Goal: Transaction & Acquisition: Purchase product/service

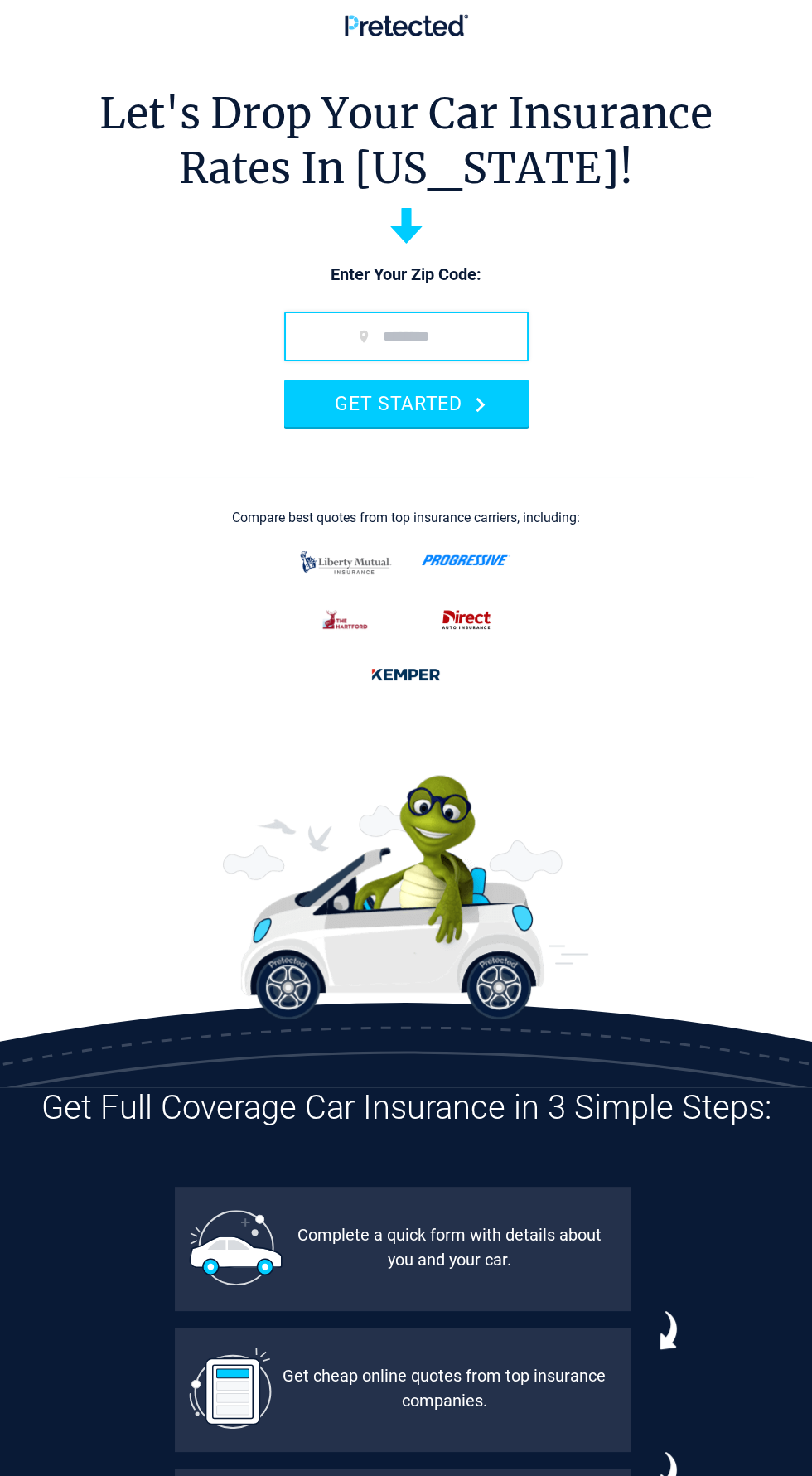
click at [434, 338] on input "zip code" at bounding box center [406, 336] width 244 height 49
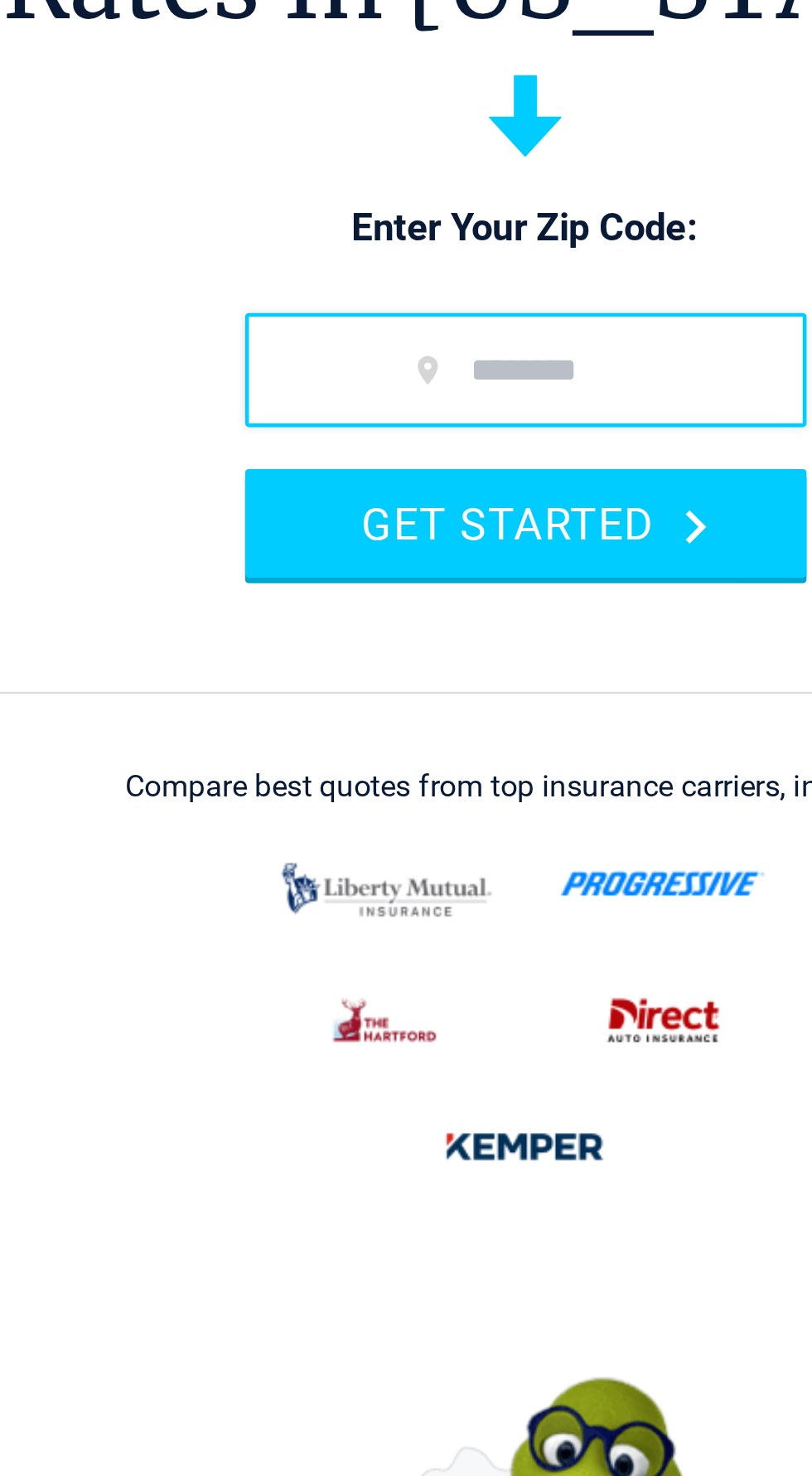
type input "*****"
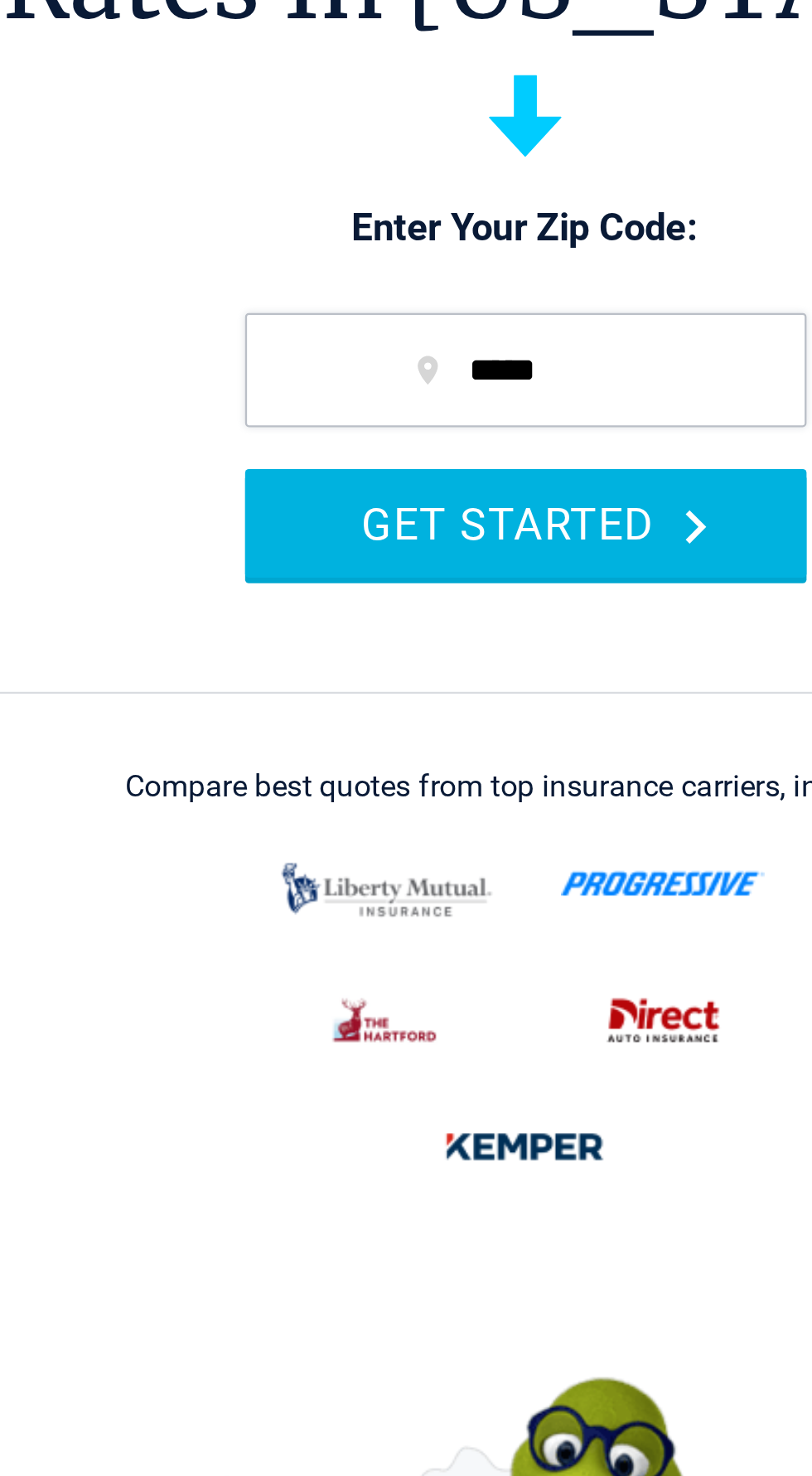
click at [462, 408] on button "GET STARTED" at bounding box center [406, 403] width 244 height 48
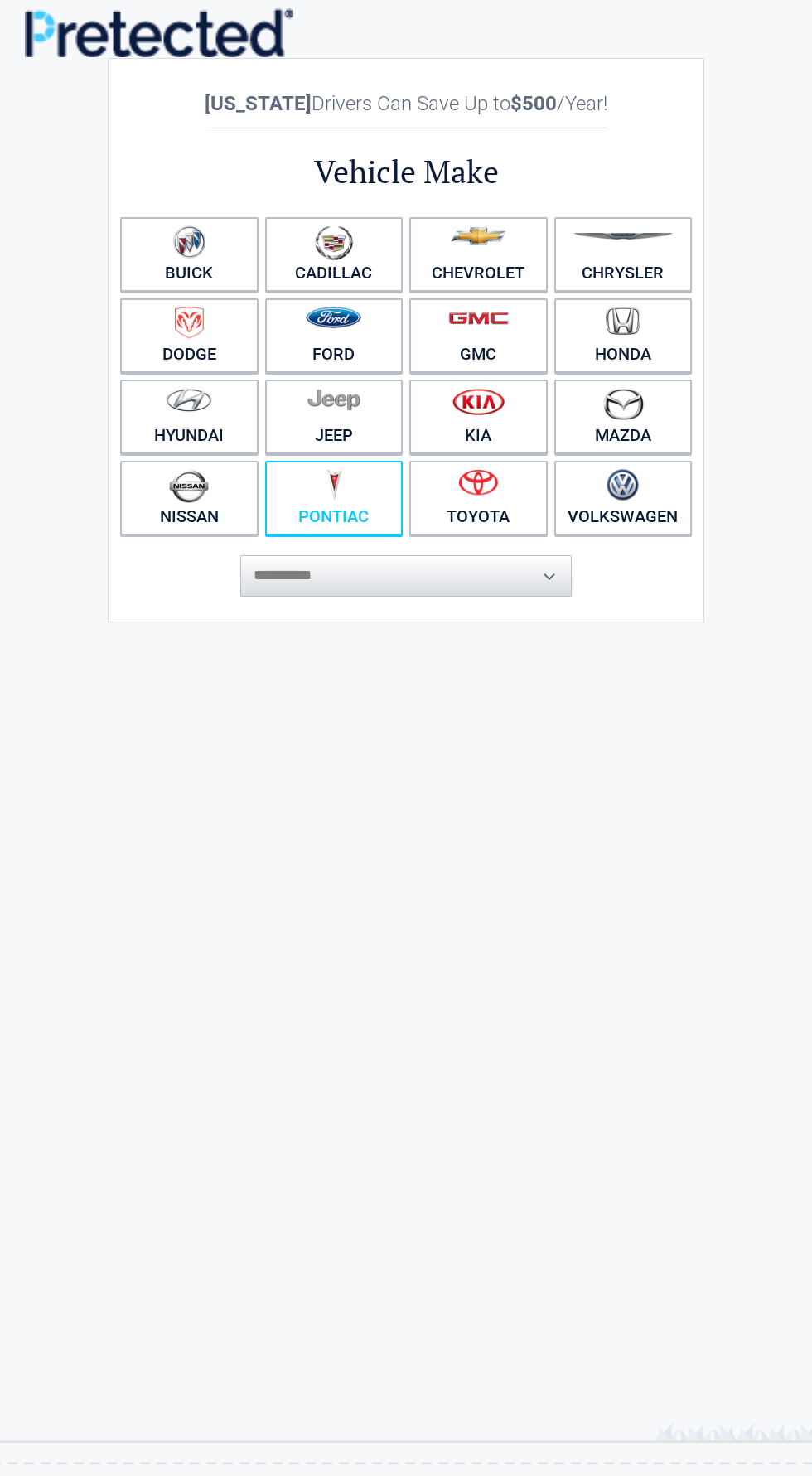
click at [338, 486] on img at bounding box center [333, 485] width 16 height 31
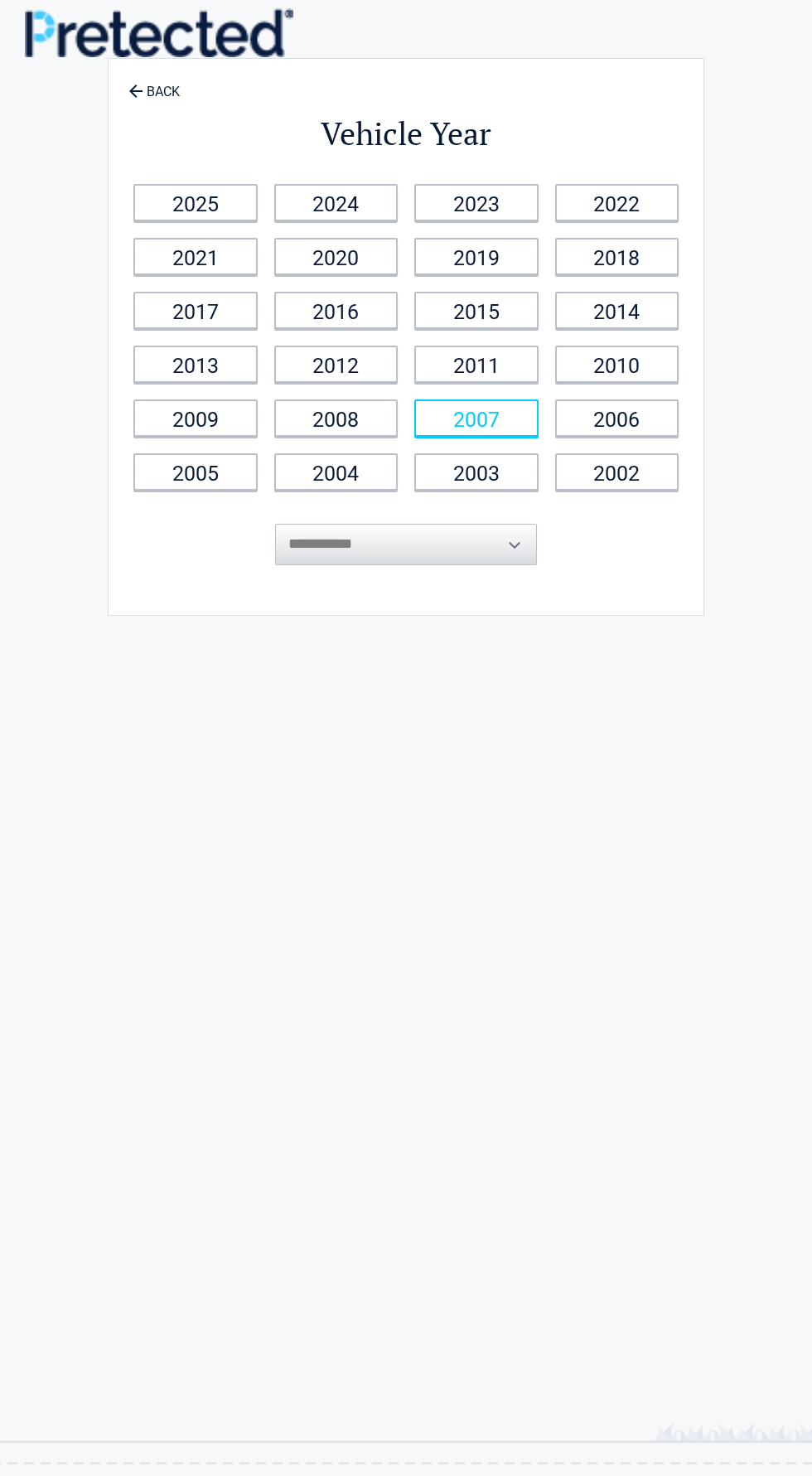
click at [488, 425] on link "2007" at bounding box center [477, 417] width 125 height 37
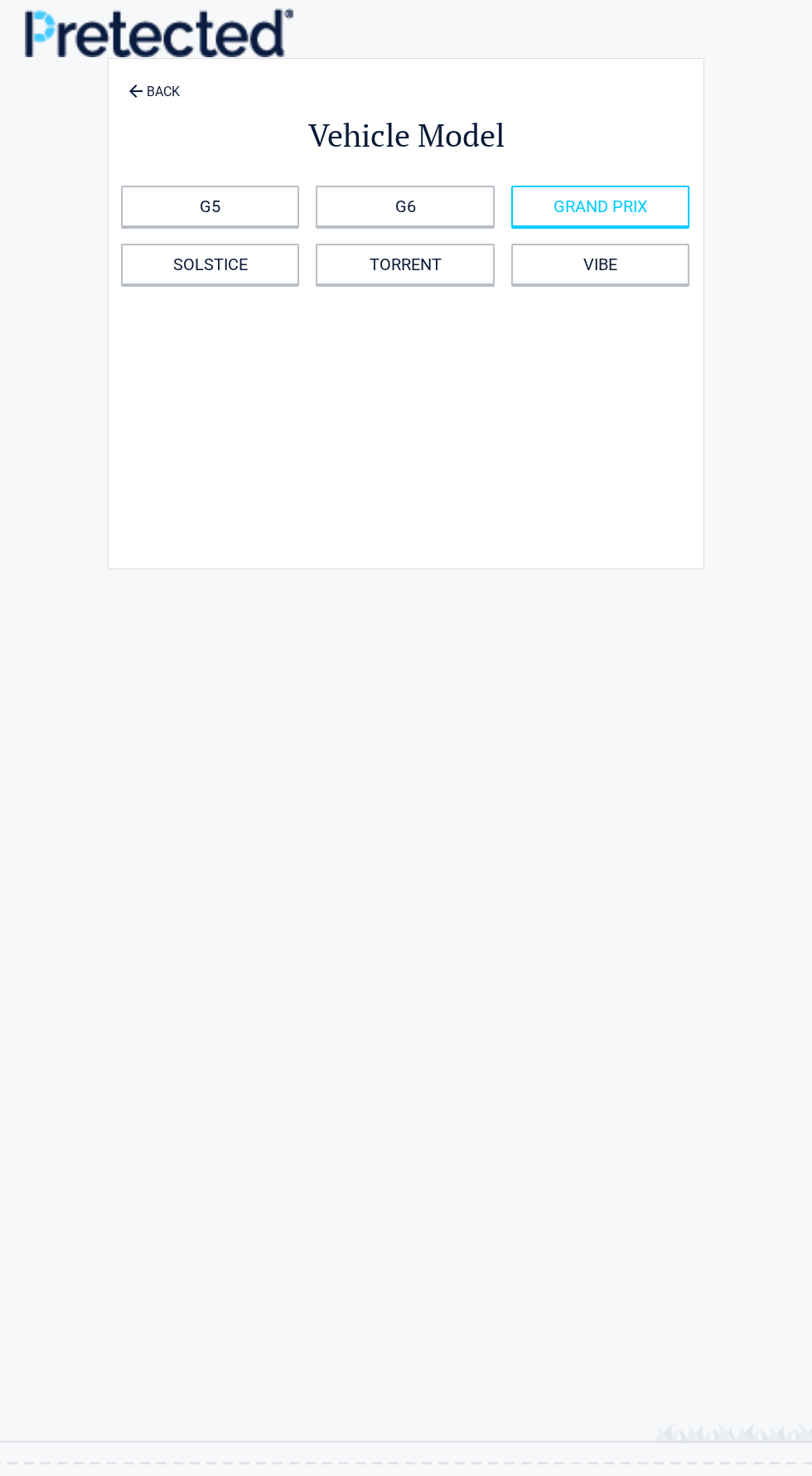
click at [668, 204] on link "GRAND PRIX" at bounding box center [601, 206] width 178 height 42
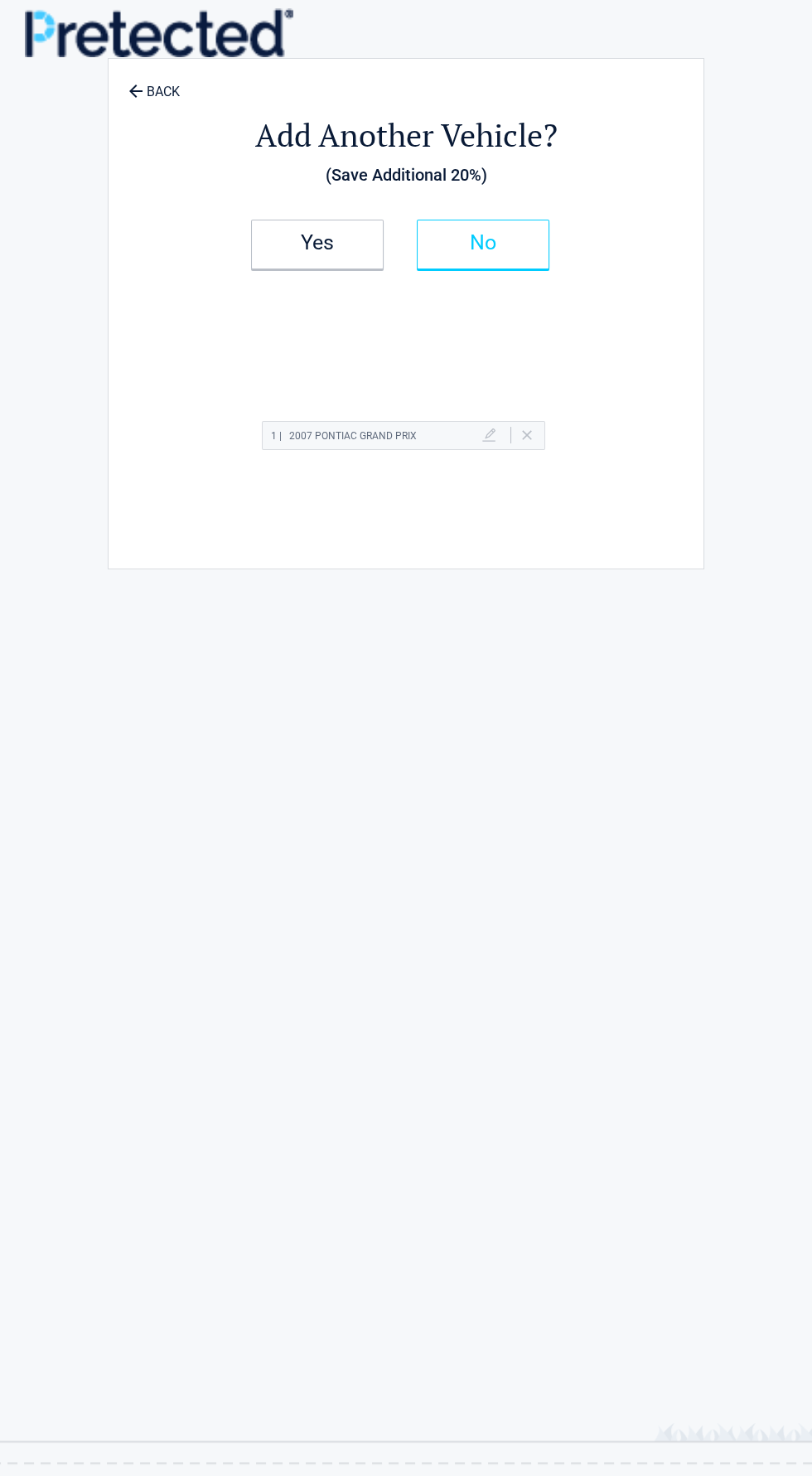
click at [527, 252] on link "No" at bounding box center [482, 244] width 132 height 49
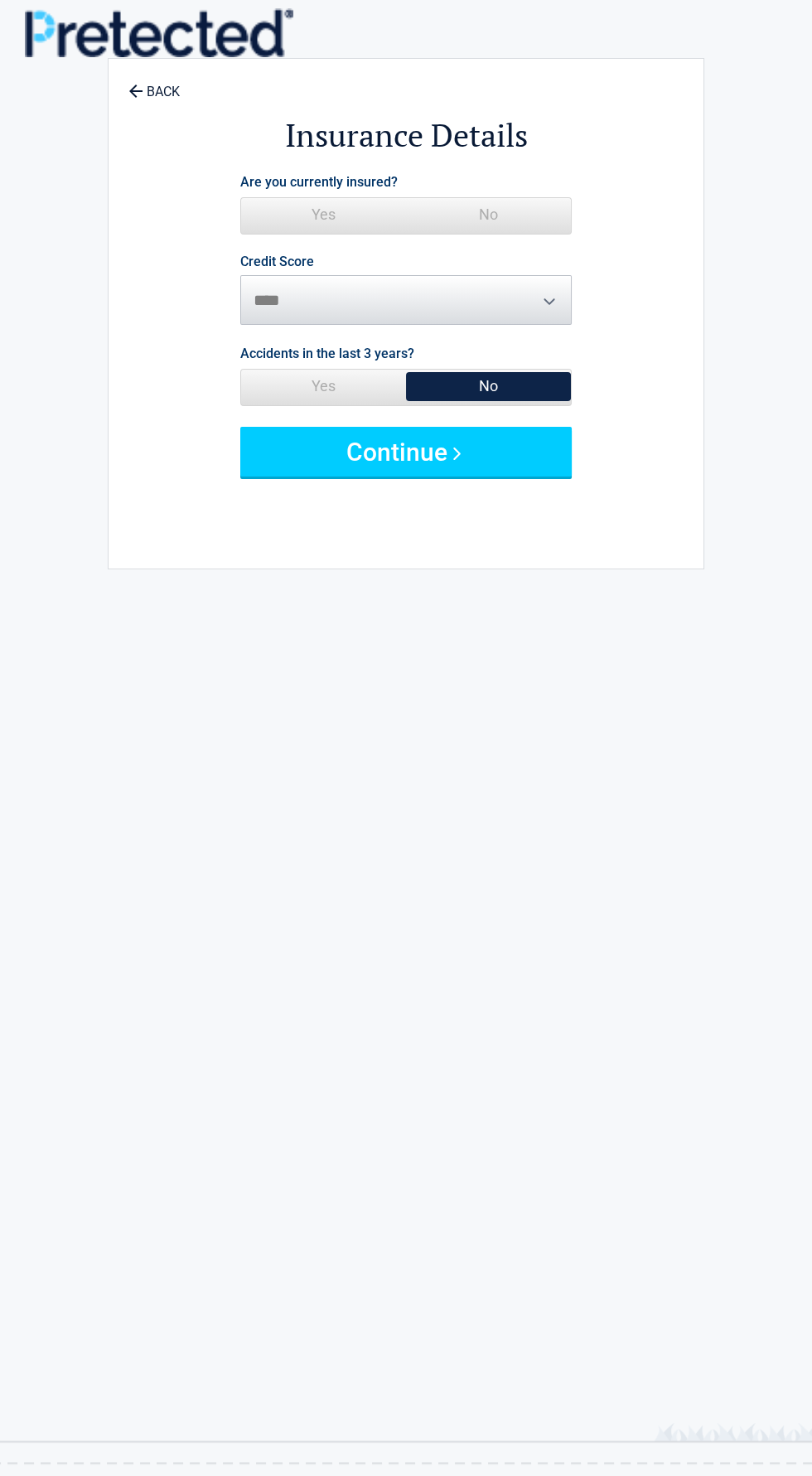
click at [524, 218] on span "No" at bounding box center [488, 215] width 164 height 33
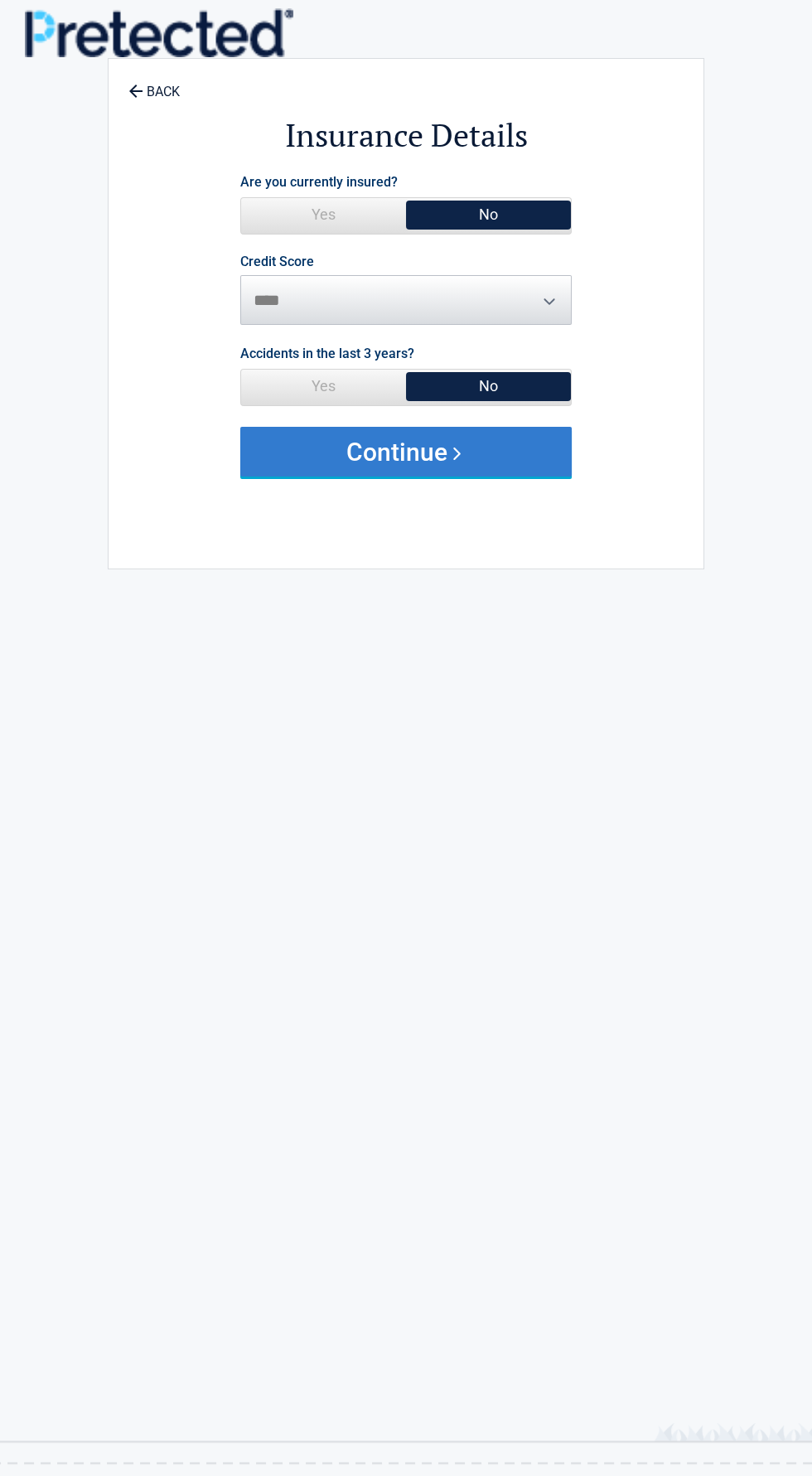
click at [499, 450] on button "Continue" at bounding box center [406, 451] width 332 height 49
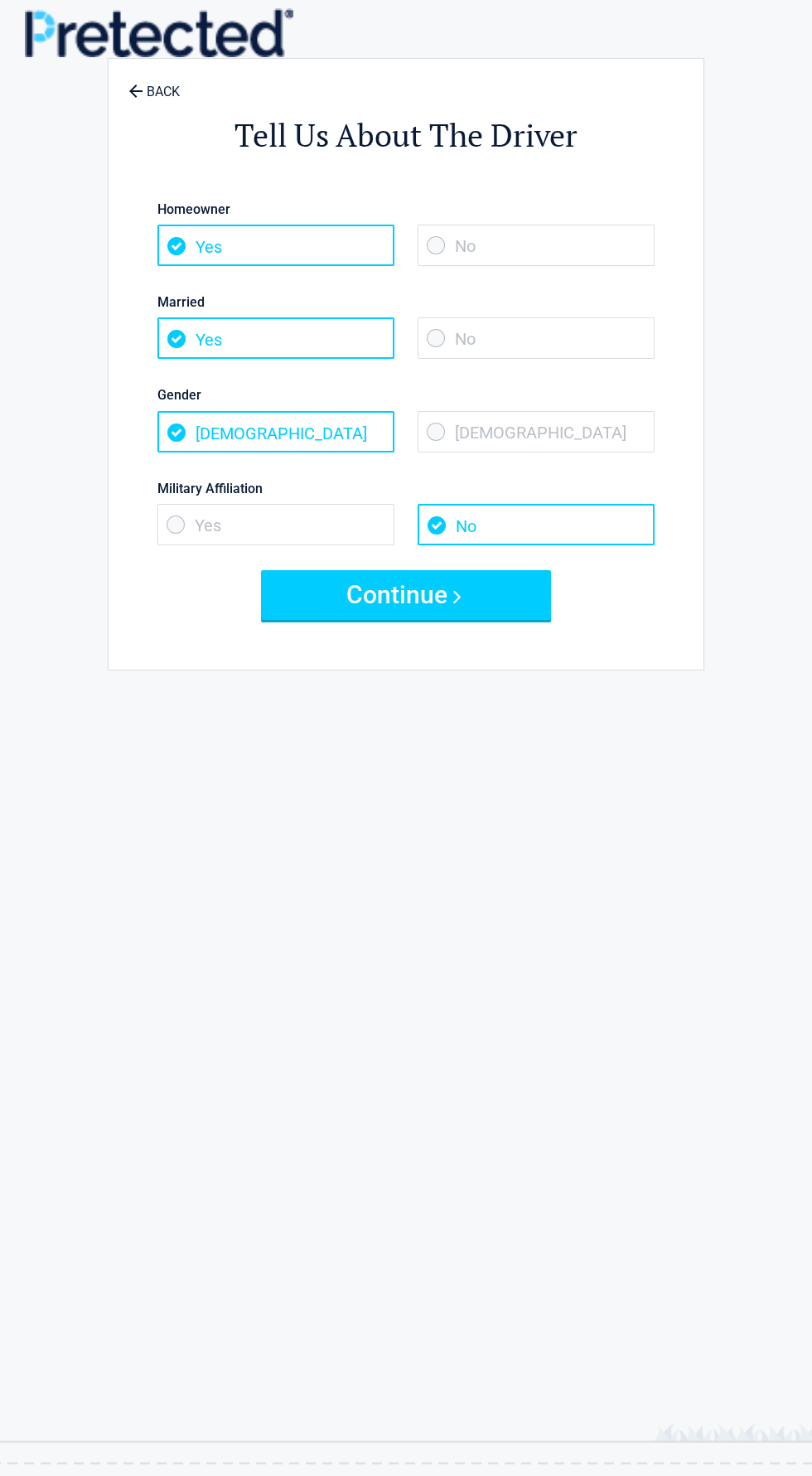
click at [569, 261] on span "No" at bounding box center [536, 245] width 237 height 42
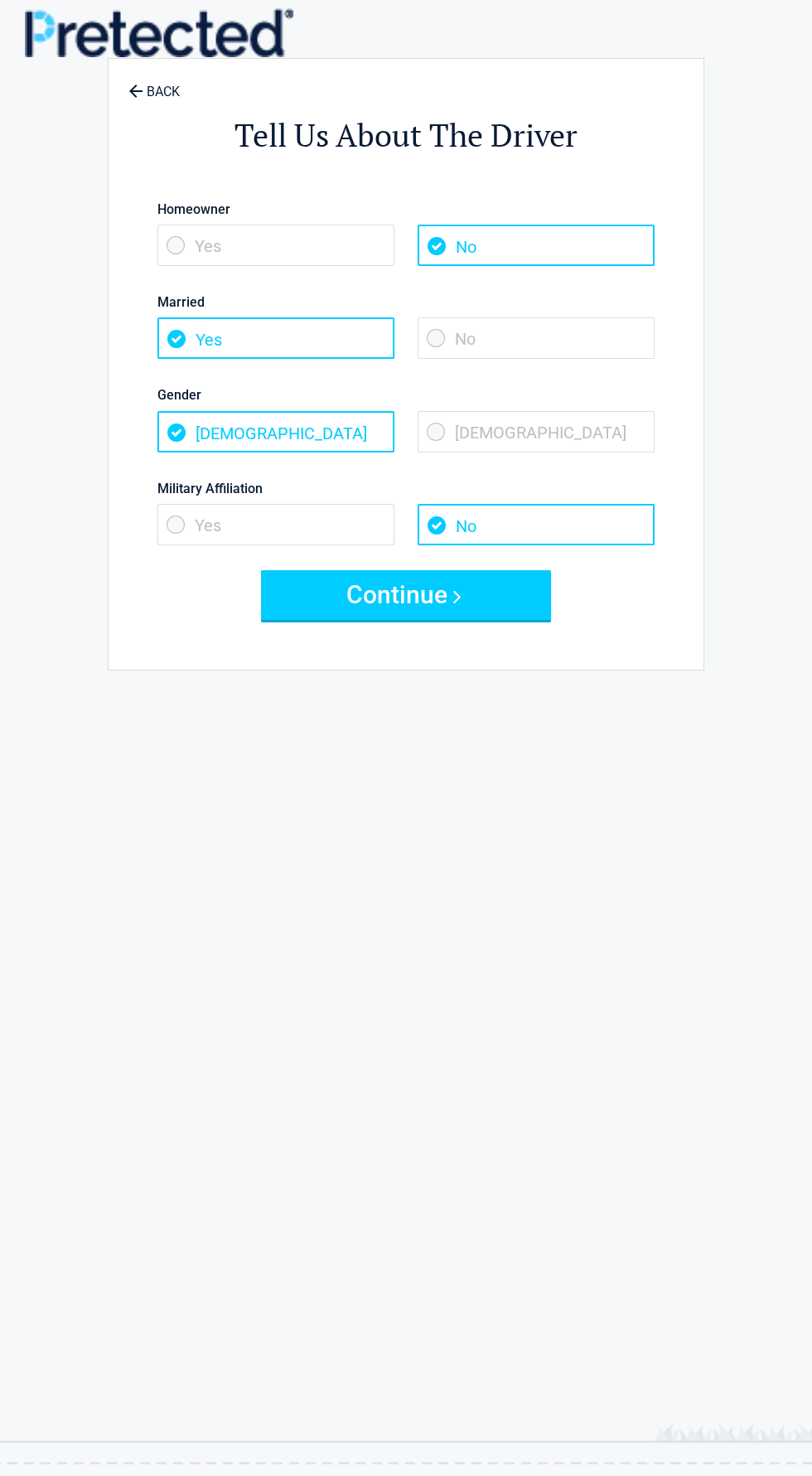
click at [518, 343] on span "No" at bounding box center [536, 338] width 237 height 42
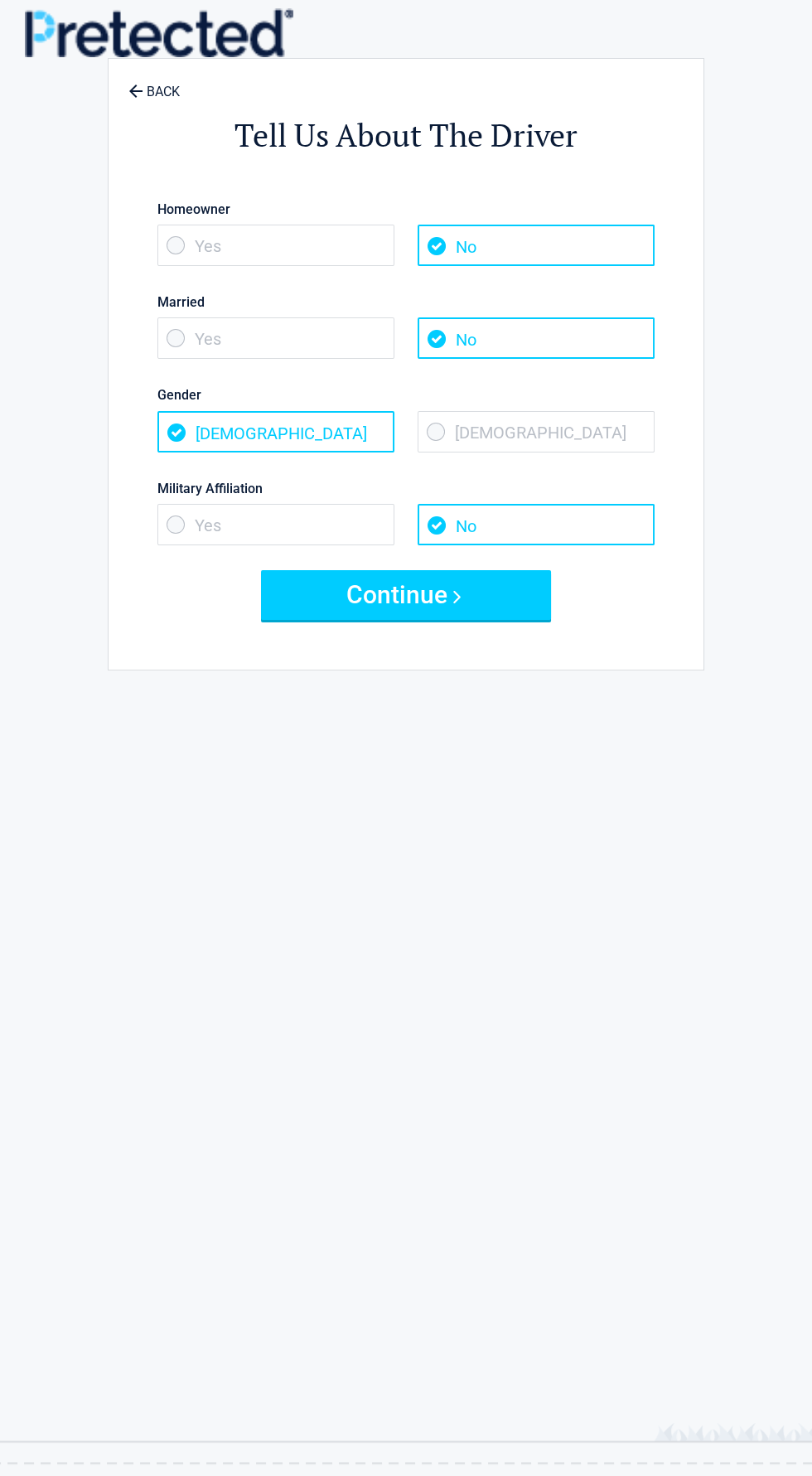
click at [560, 418] on span "Female" at bounding box center [536, 432] width 237 height 42
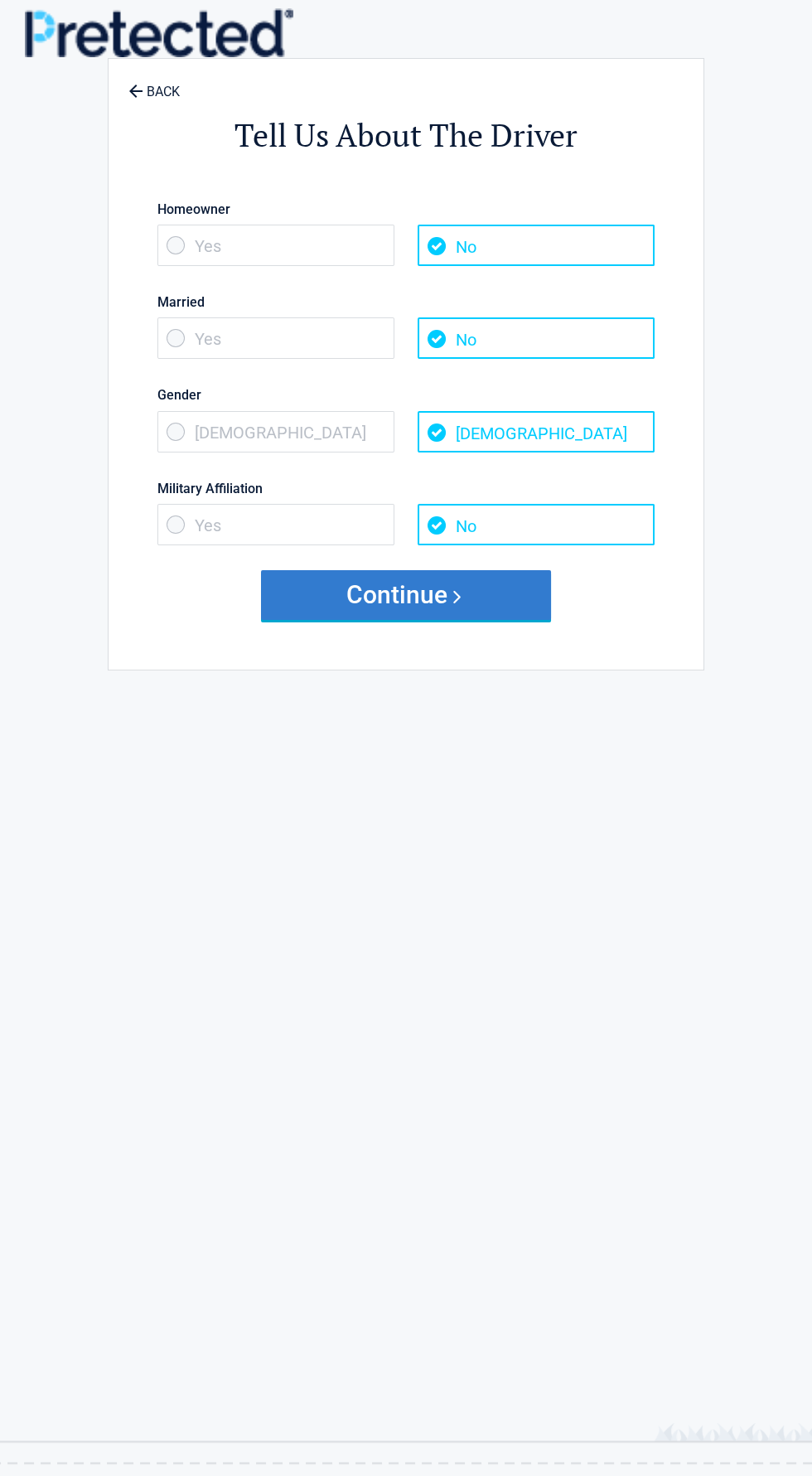
click at [458, 596] on button "Continue" at bounding box center [406, 595] width 290 height 49
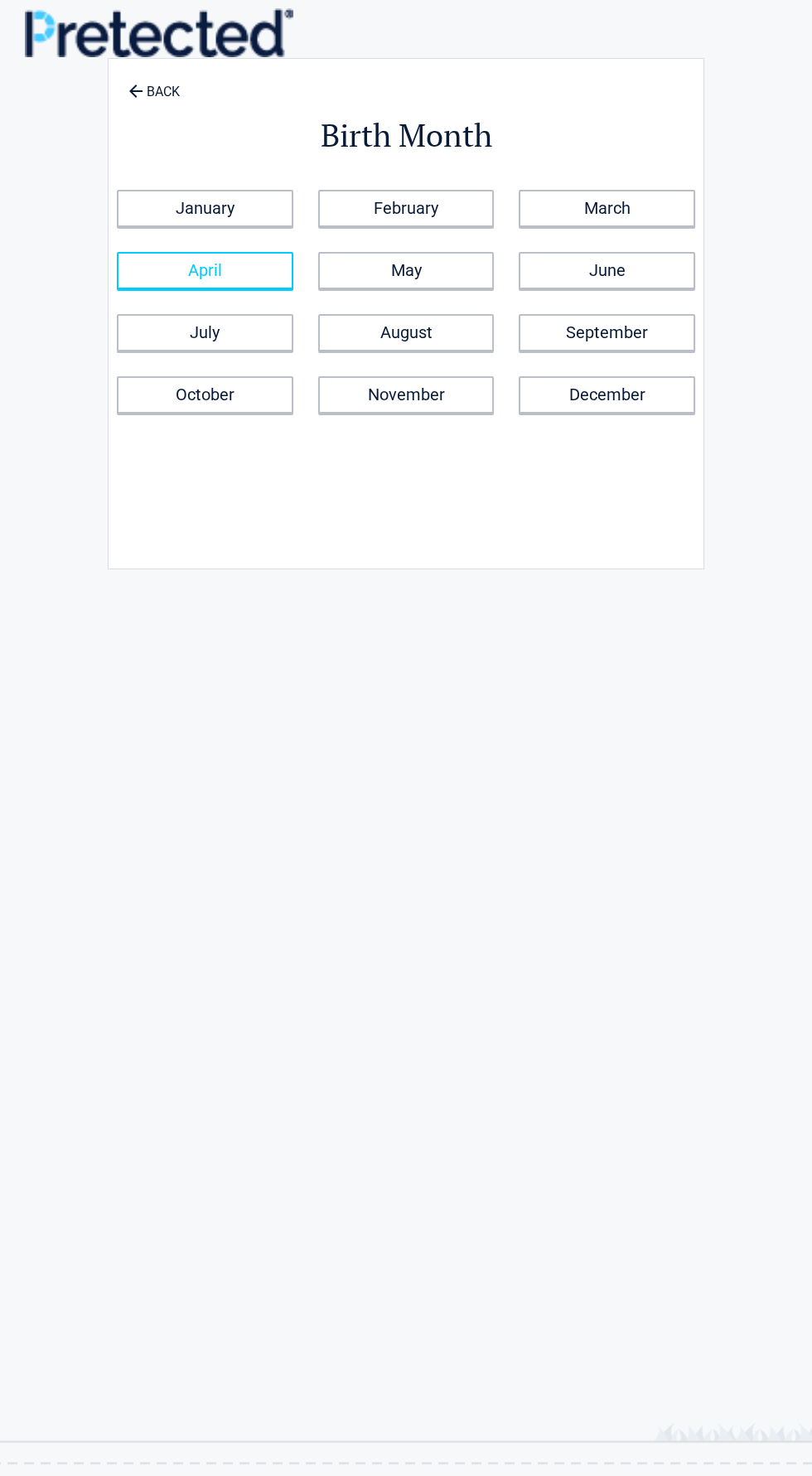
click at [243, 280] on link "April" at bounding box center [205, 270] width 177 height 37
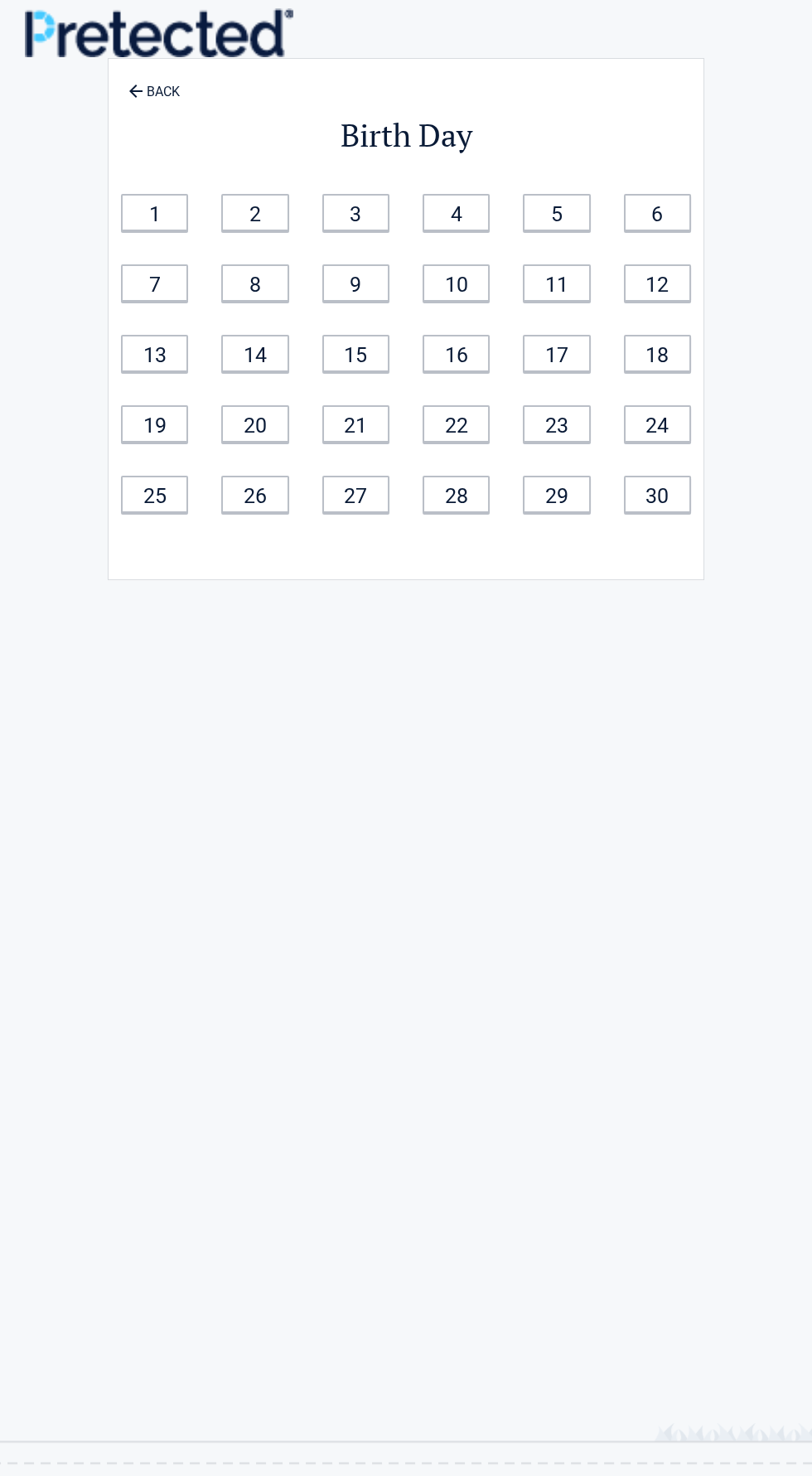
click at [690, 512] on div "30" at bounding box center [658, 493] width 100 height 70
click at [676, 475] on link "30" at bounding box center [658, 493] width 68 height 37
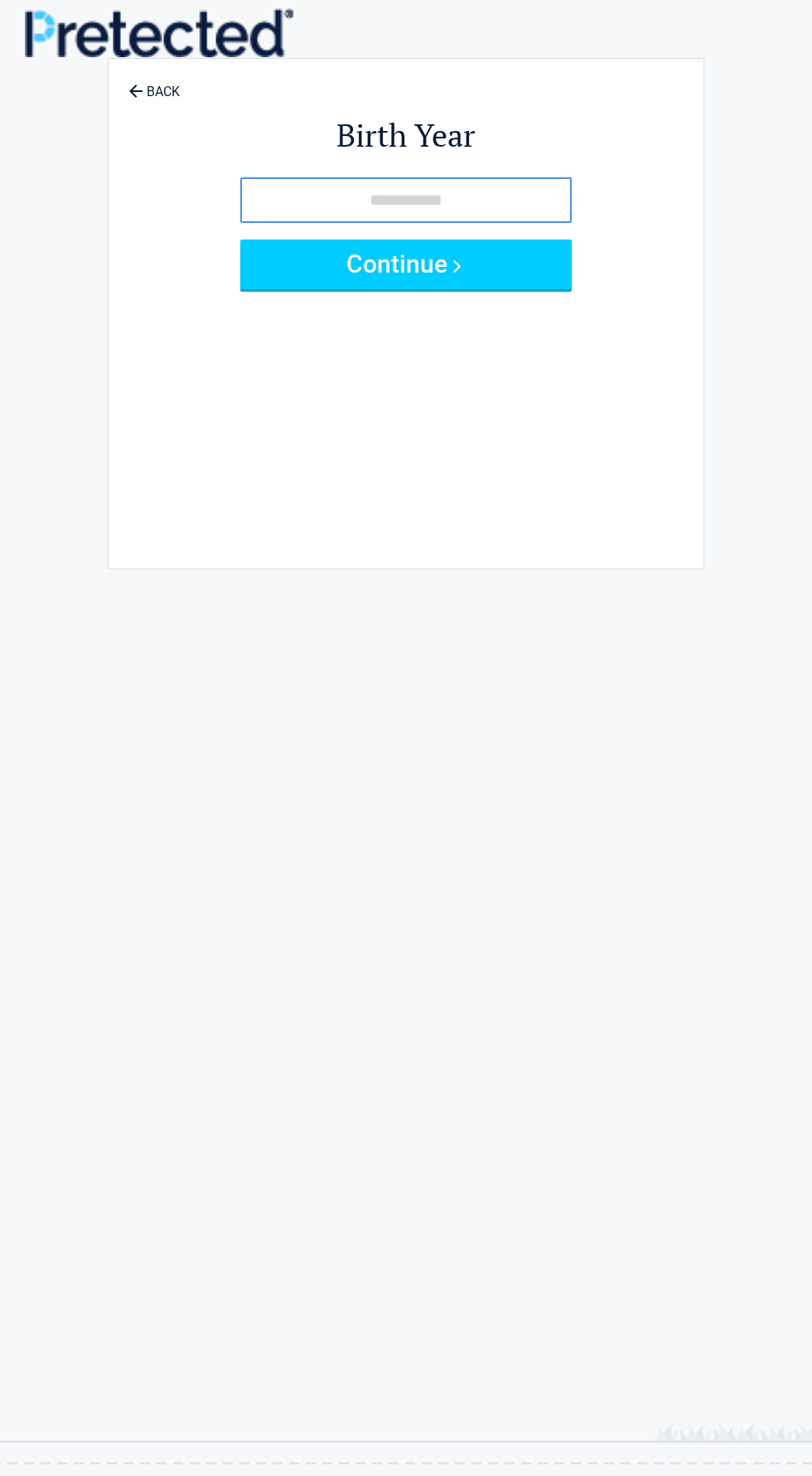
click at [500, 203] on input "tel" at bounding box center [406, 200] width 332 height 46
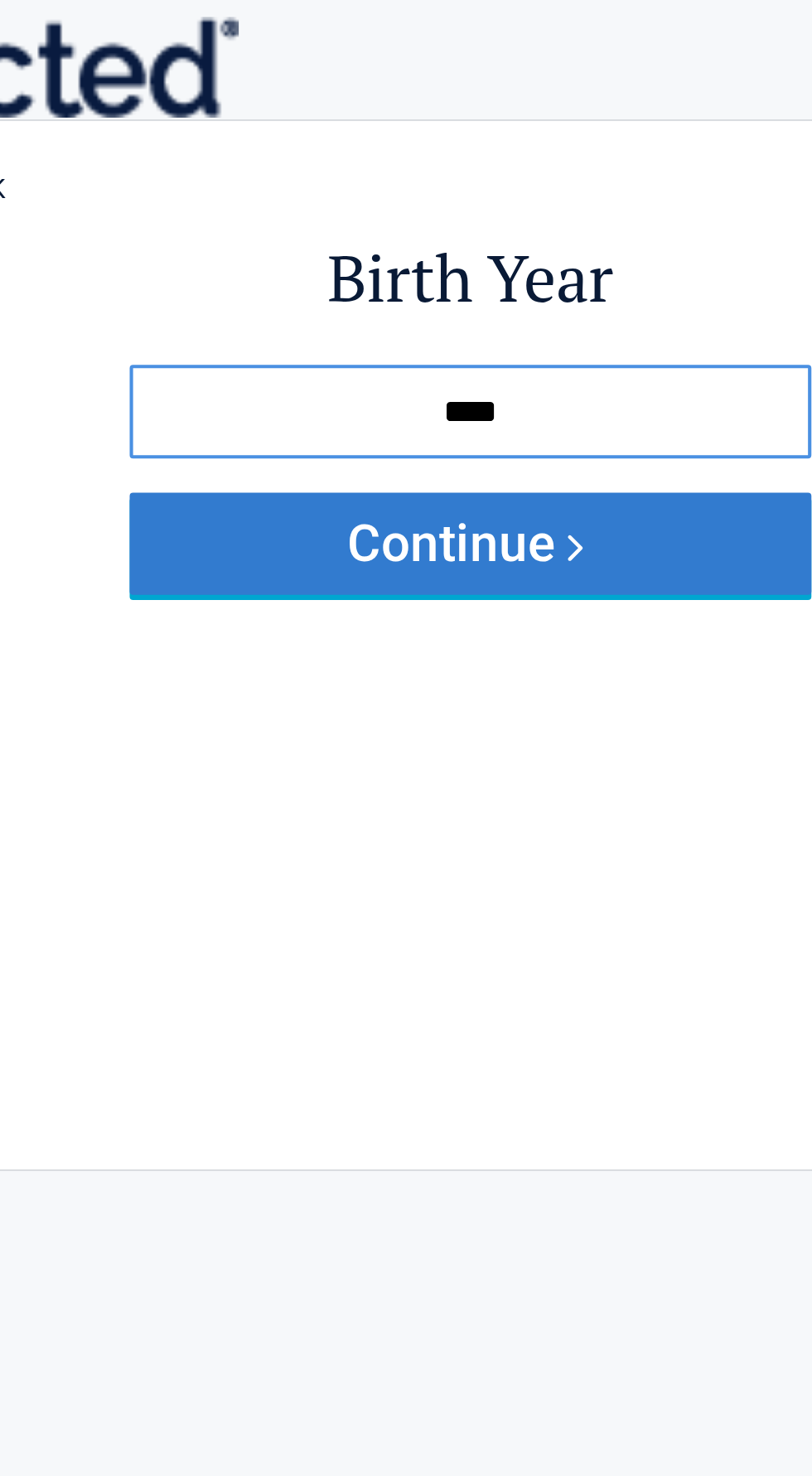
type input "****"
click at [457, 269] on button "Continue" at bounding box center [406, 264] width 332 height 49
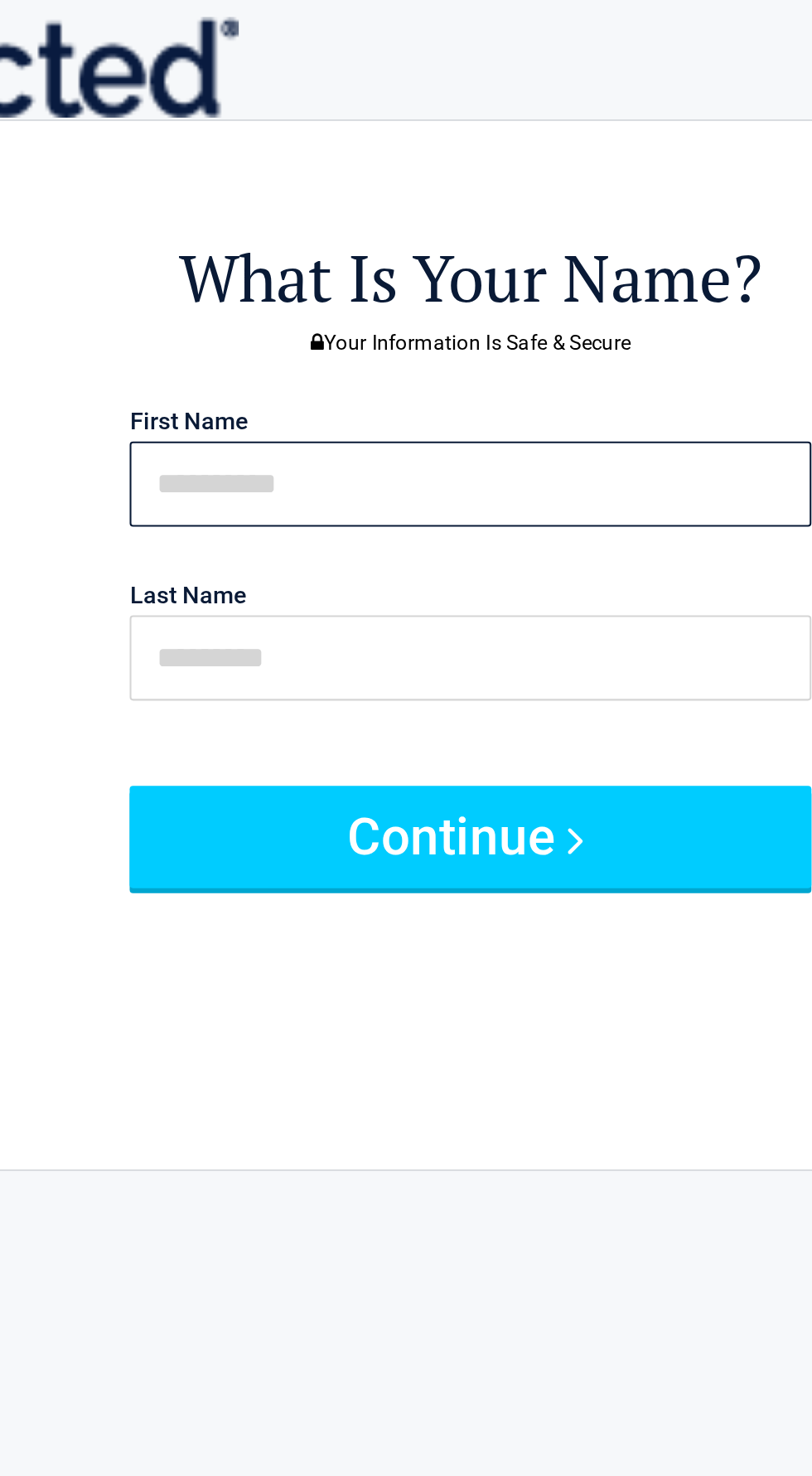
click at [406, 236] on input "text" at bounding box center [406, 235] width 332 height 42
type input "*******"
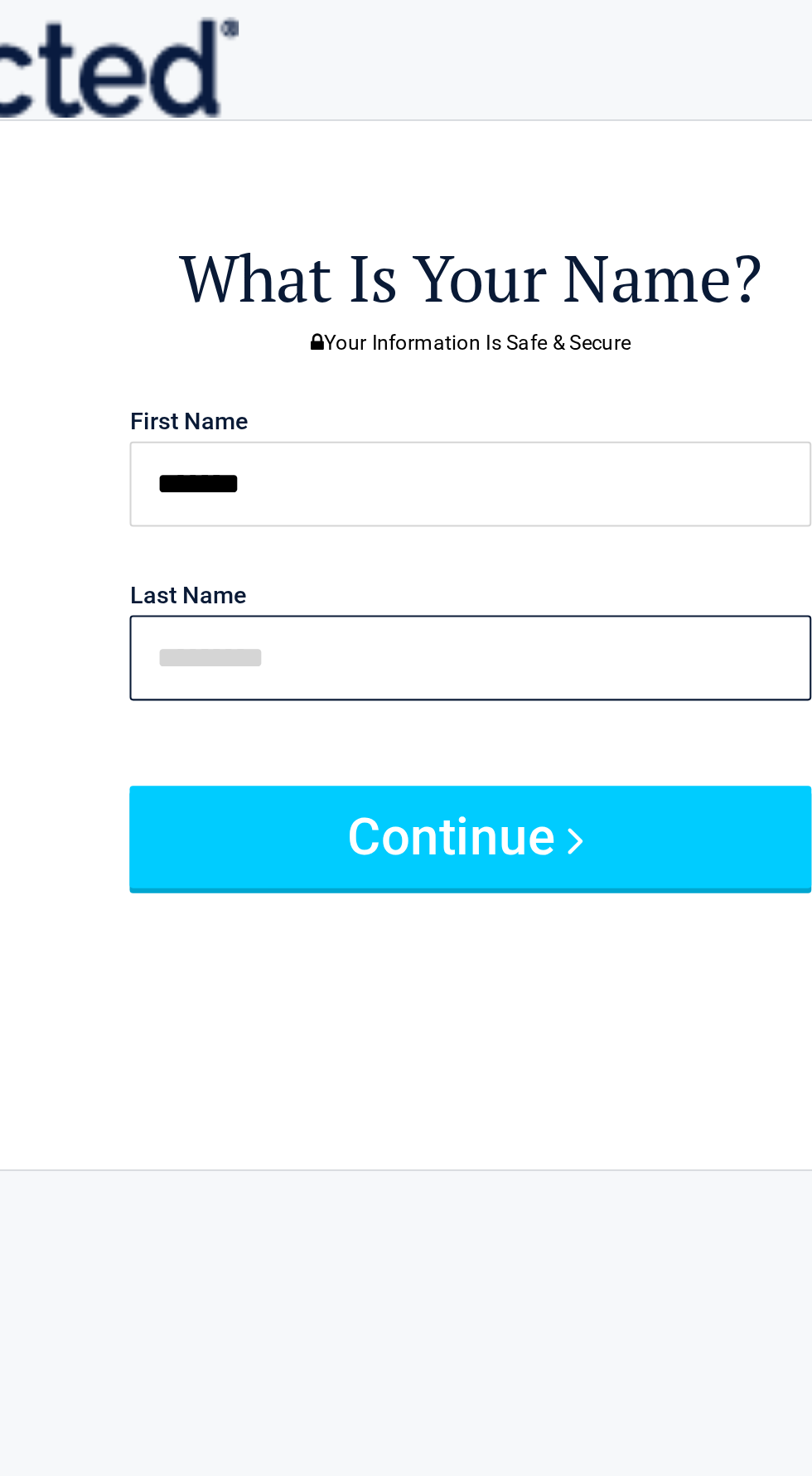
type input "*****"
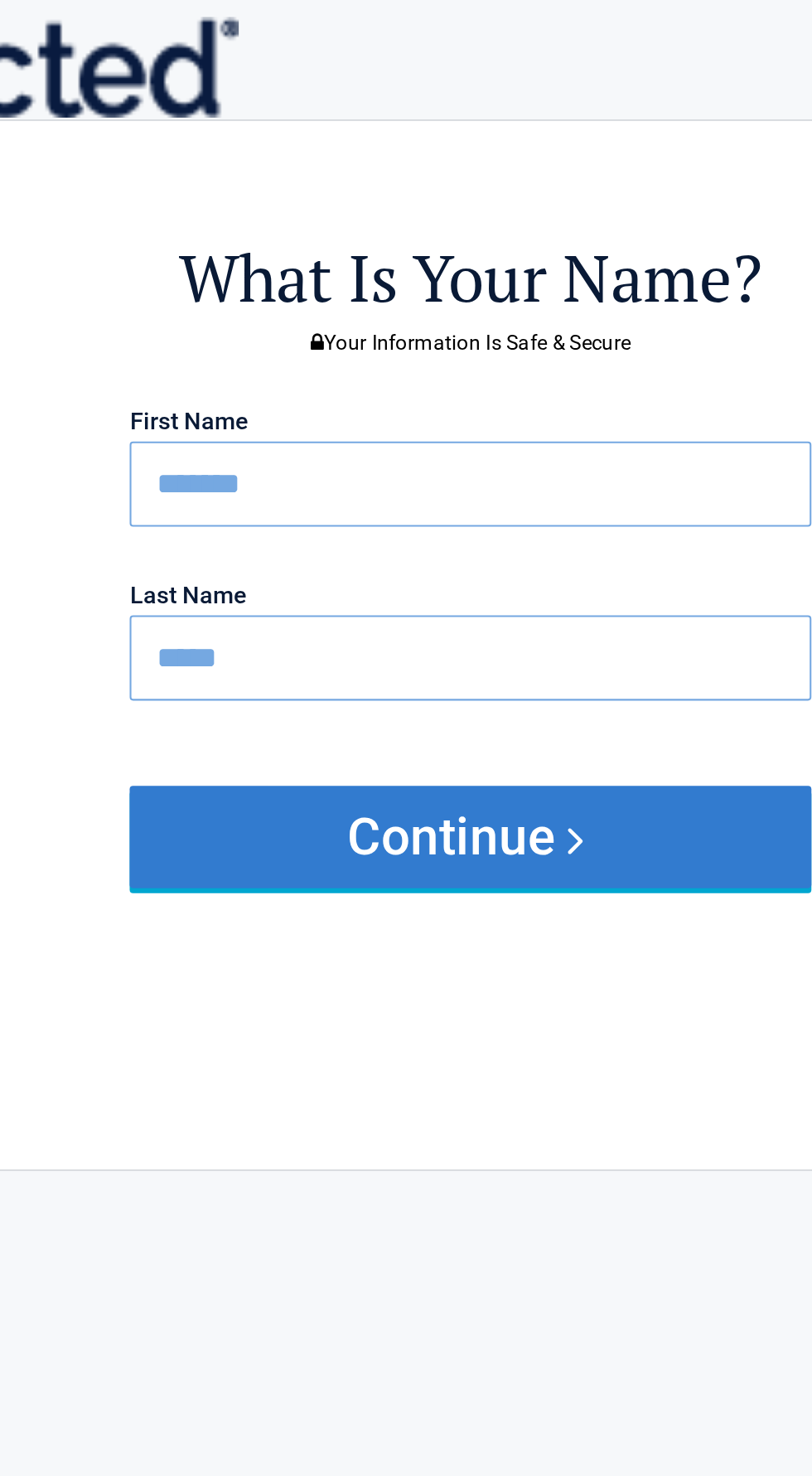
click at [372, 404] on button "Continue" at bounding box center [406, 406] width 332 height 49
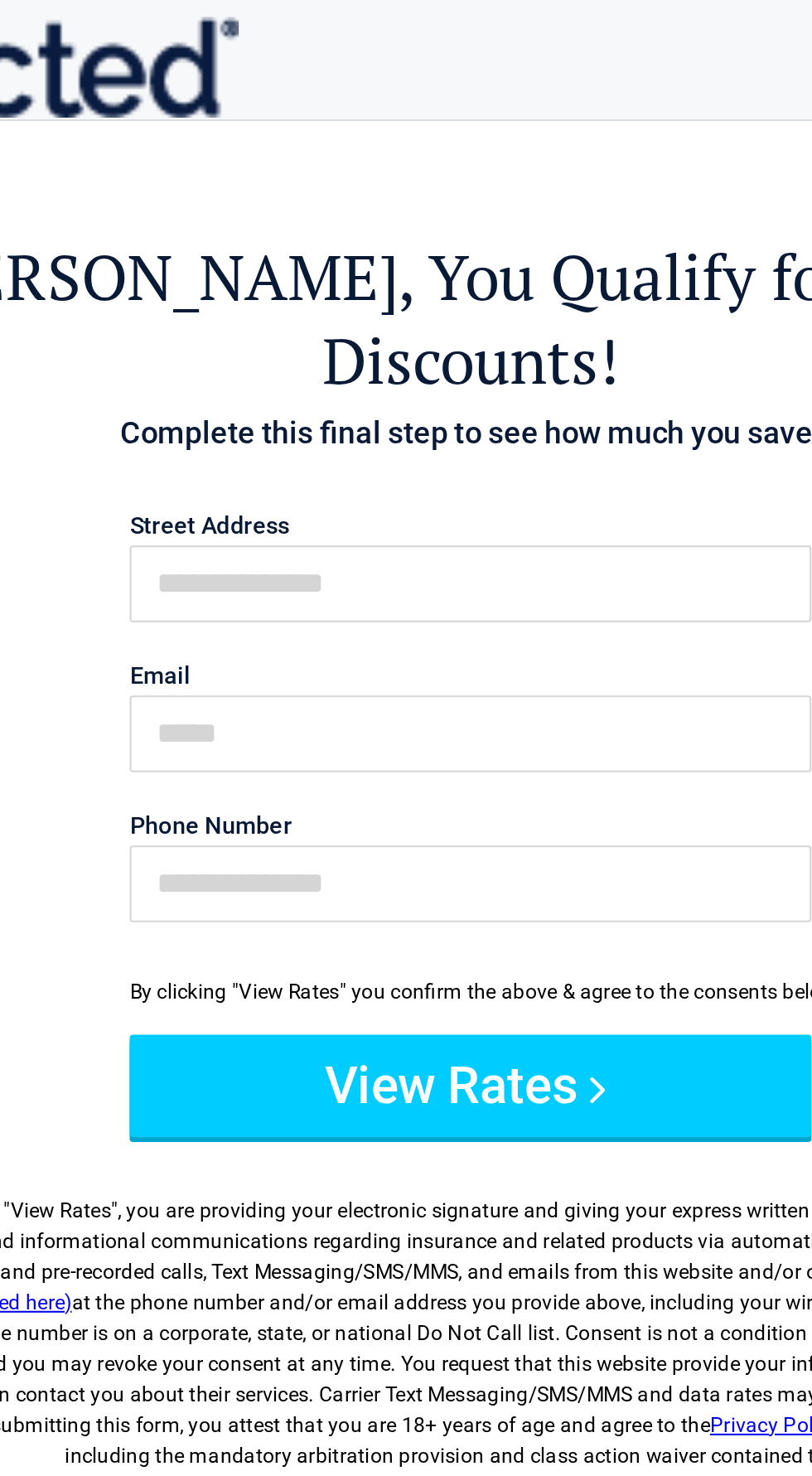
click at [181, 10] on img at bounding box center [159, 33] width 268 height 48
